Goal: Find contact information: Find contact information

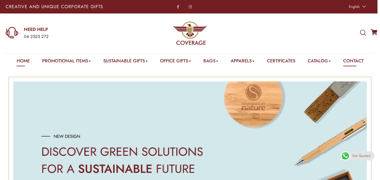
click at [357, 65] on link "Contact" at bounding box center [353, 62] width 21 height 9
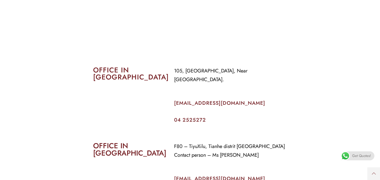
scroll to position [225, 0]
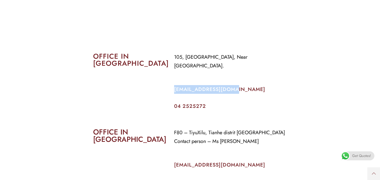
drag, startPoint x: 235, startPoint y: 82, endPoint x: 170, endPoint y: 79, distance: 65.4
click at [170, 79] on div "105, [GEOGRAPHIC_DATA], Near [GEOGRAPHIC_DATA]. [EMAIL_ADDRESS][DOMAIN_NAME] 04…" at bounding box center [231, 81] width 122 height 64
copy link "info@coverageuae.com"
